Goal: Information Seeking & Learning: Understand process/instructions

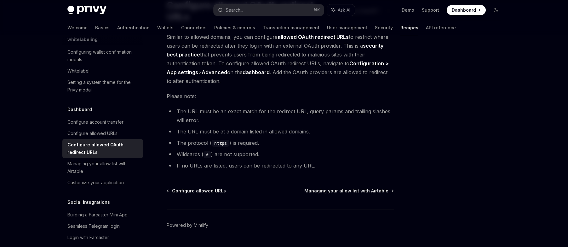
scroll to position [59, 0]
type textarea "*"
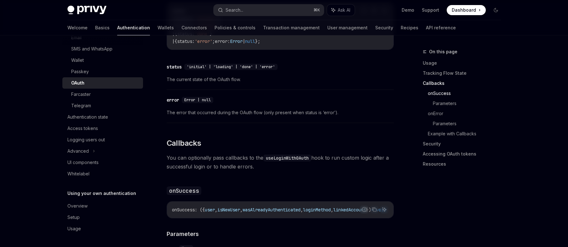
scroll to position [932, 0]
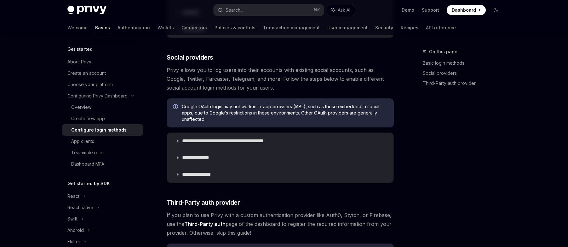
scroll to position [189, 0]
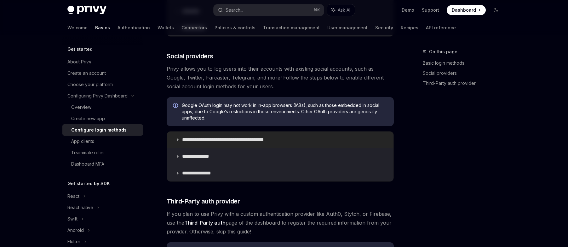
click at [220, 139] on p "**********" at bounding box center [234, 139] width 104 height 6
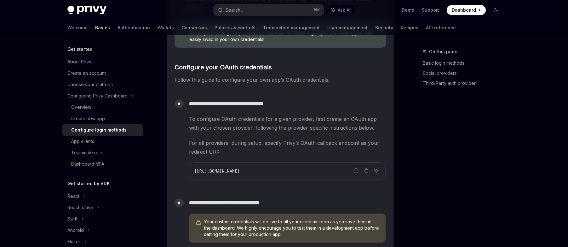
scroll to position [506, 0]
click at [365, 170] on icon "Copy the contents from the code block" at bounding box center [366, 170] width 3 height 3
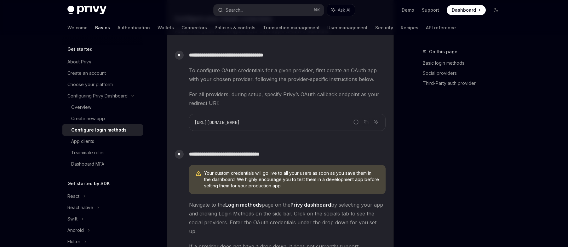
scroll to position [550, 0]
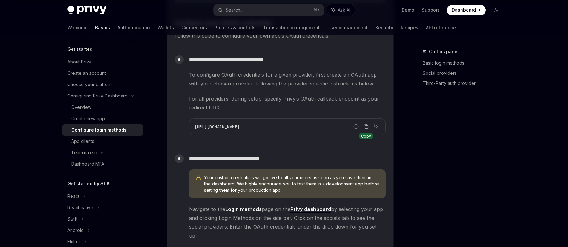
click at [366, 127] on icon "Copy the contents from the code block" at bounding box center [366, 126] width 5 height 5
